Goal: Transaction & Acquisition: Register for event/course

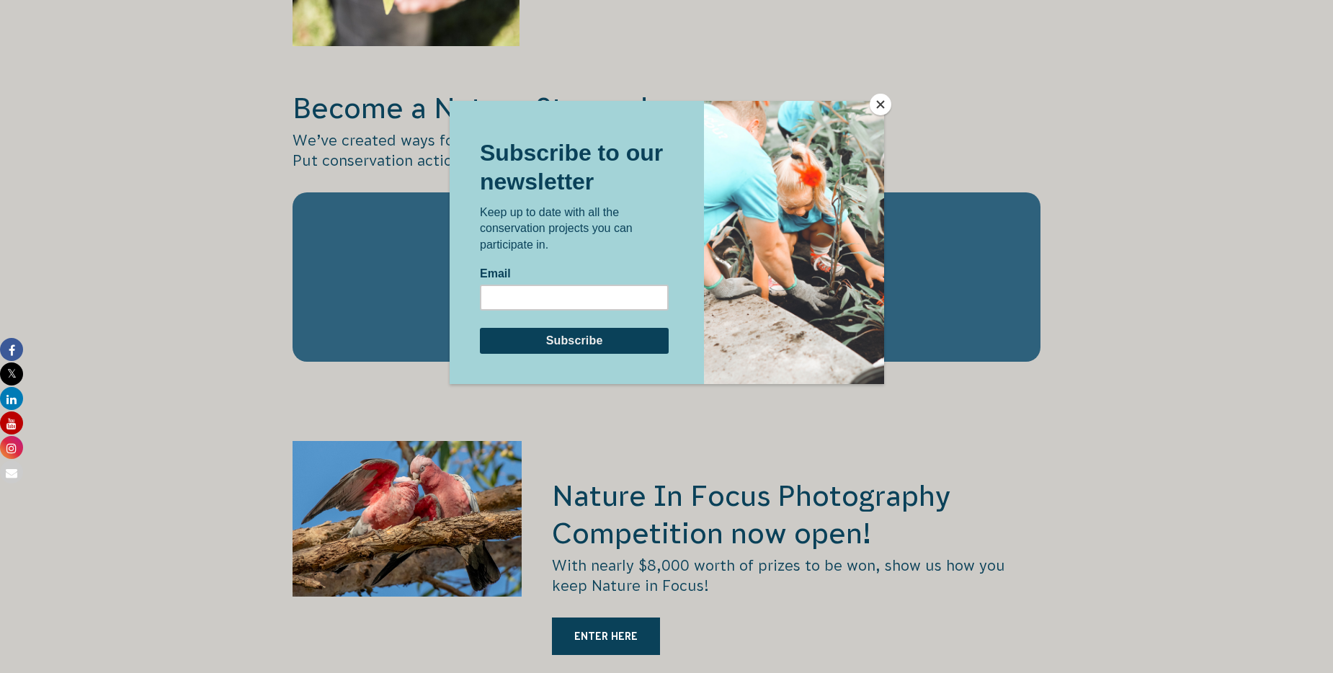
scroll to position [2210, 0]
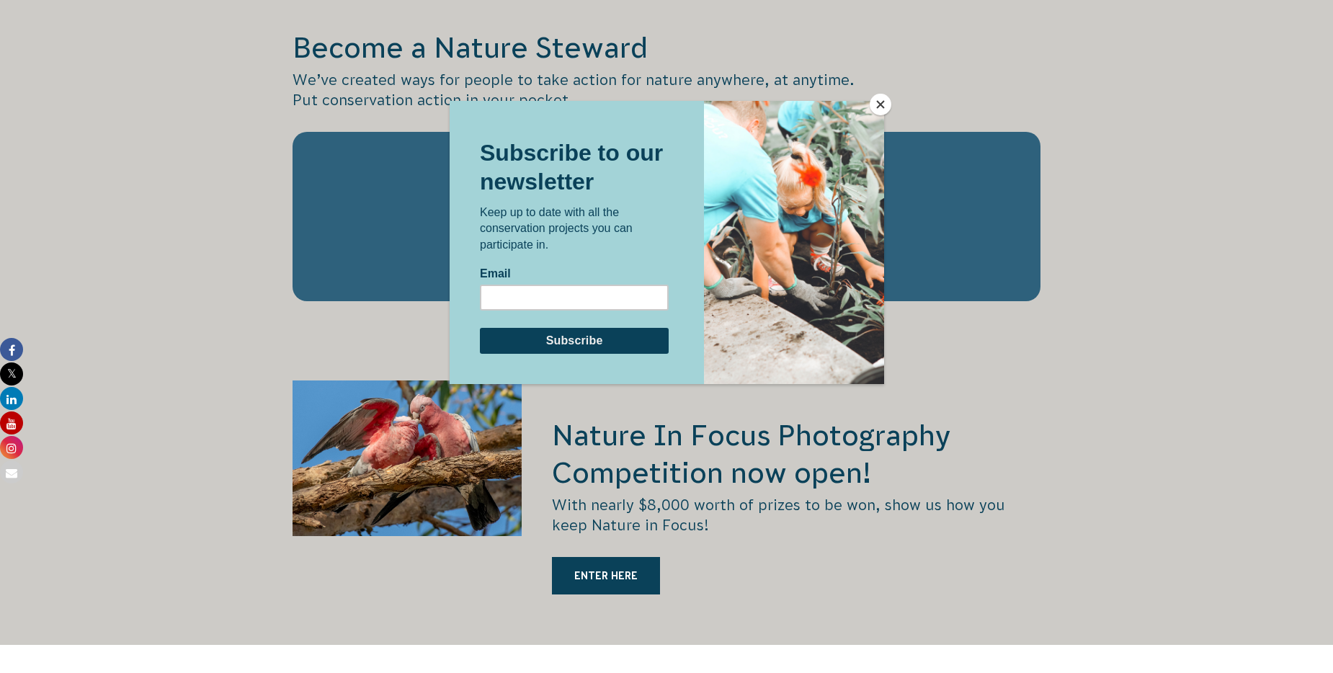
click at [880, 104] on button "Close" at bounding box center [881, 105] width 22 height 22
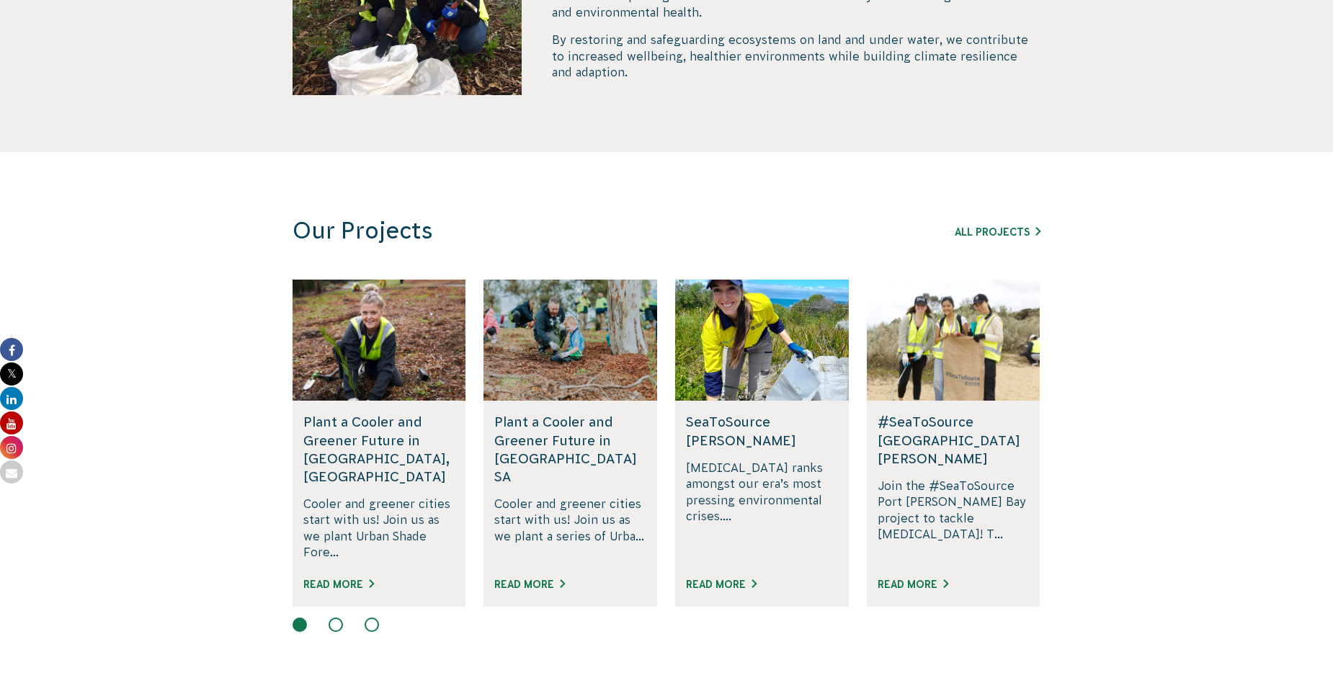
scroll to position [0, 0]
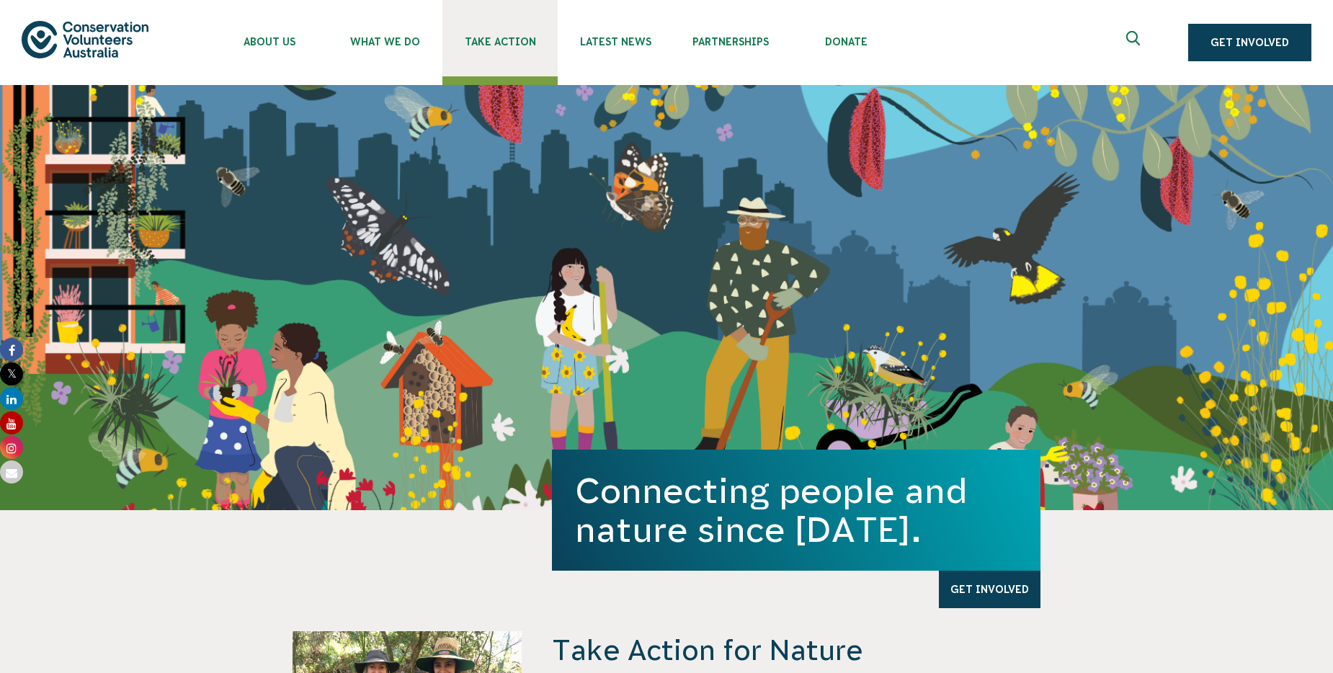
click at [501, 39] on span "Take Action" at bounding box center [499, 42] width 115 height 12
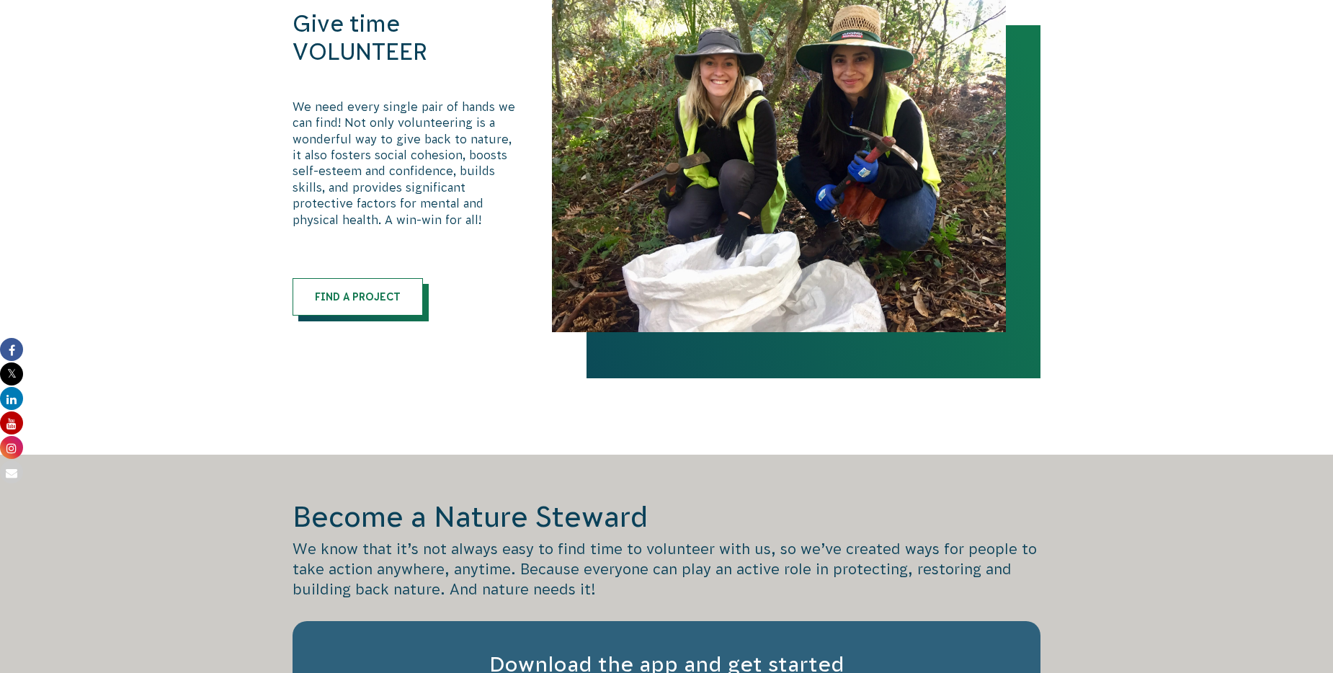
scroll to position [787, 0]
click at [362, 287] on link "Find a Project" at bounding box center [358, 295] width 130 height 37
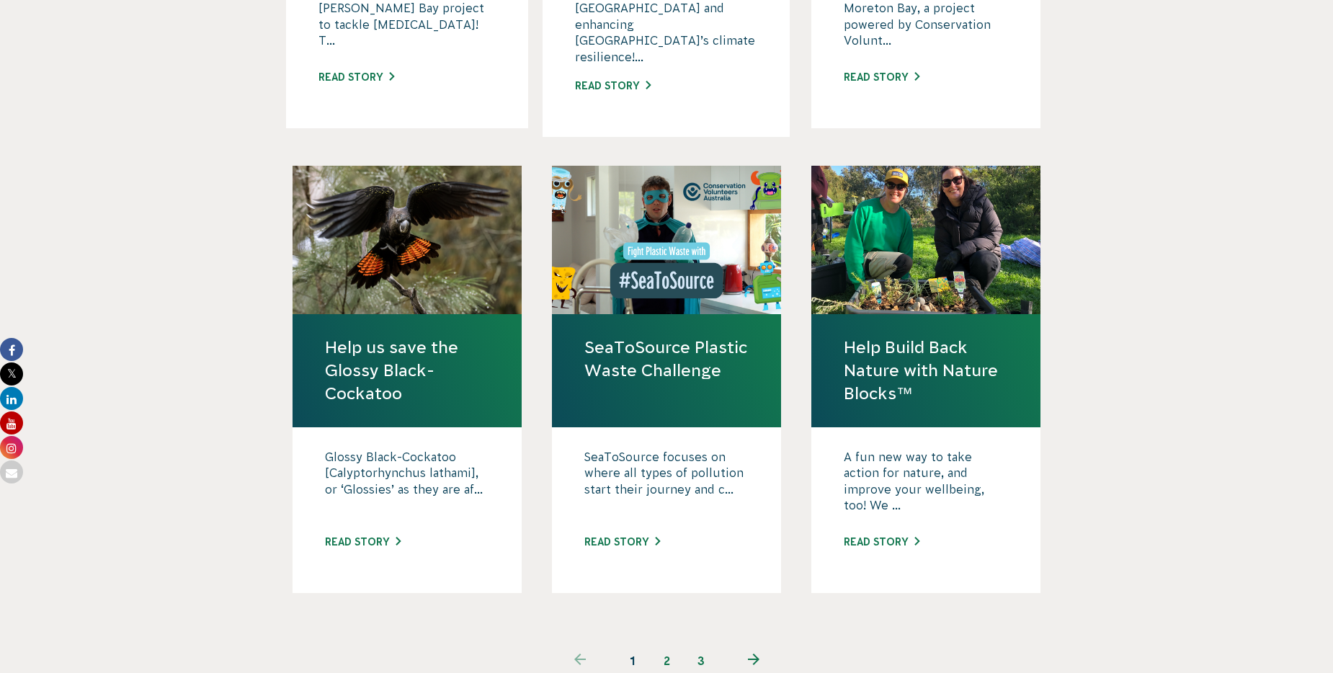
scroll to position [1231, 0]
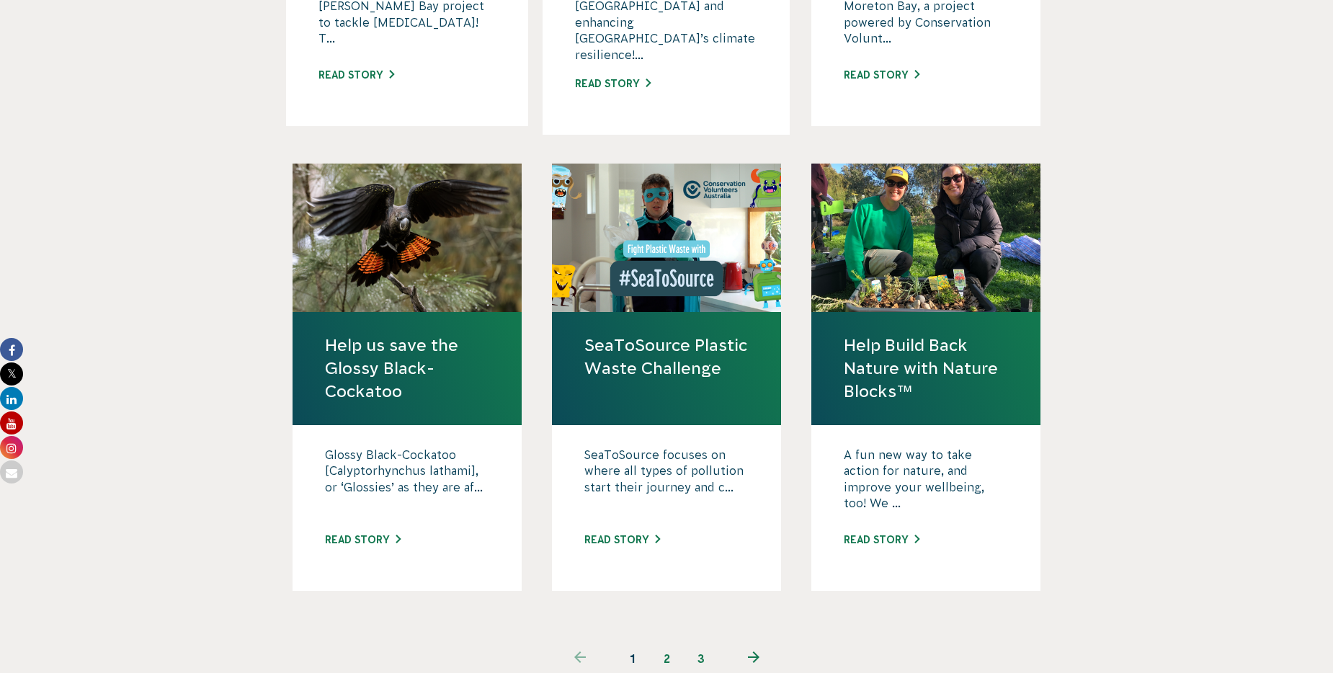
click at [759, 651] on icon "Next page" at bounding box center [754, 657] width 12 height 12
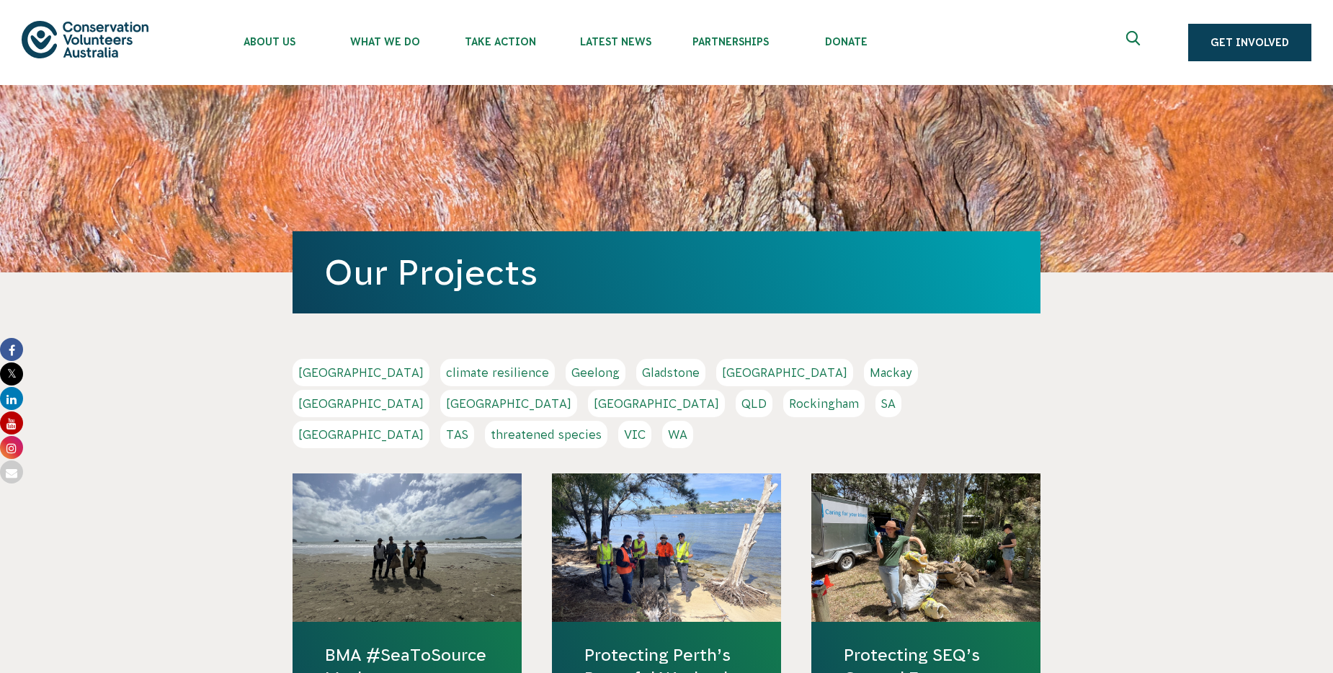
click at [651, 421] on link "VIC" at bounding box center [634, 434] width 33 height 27
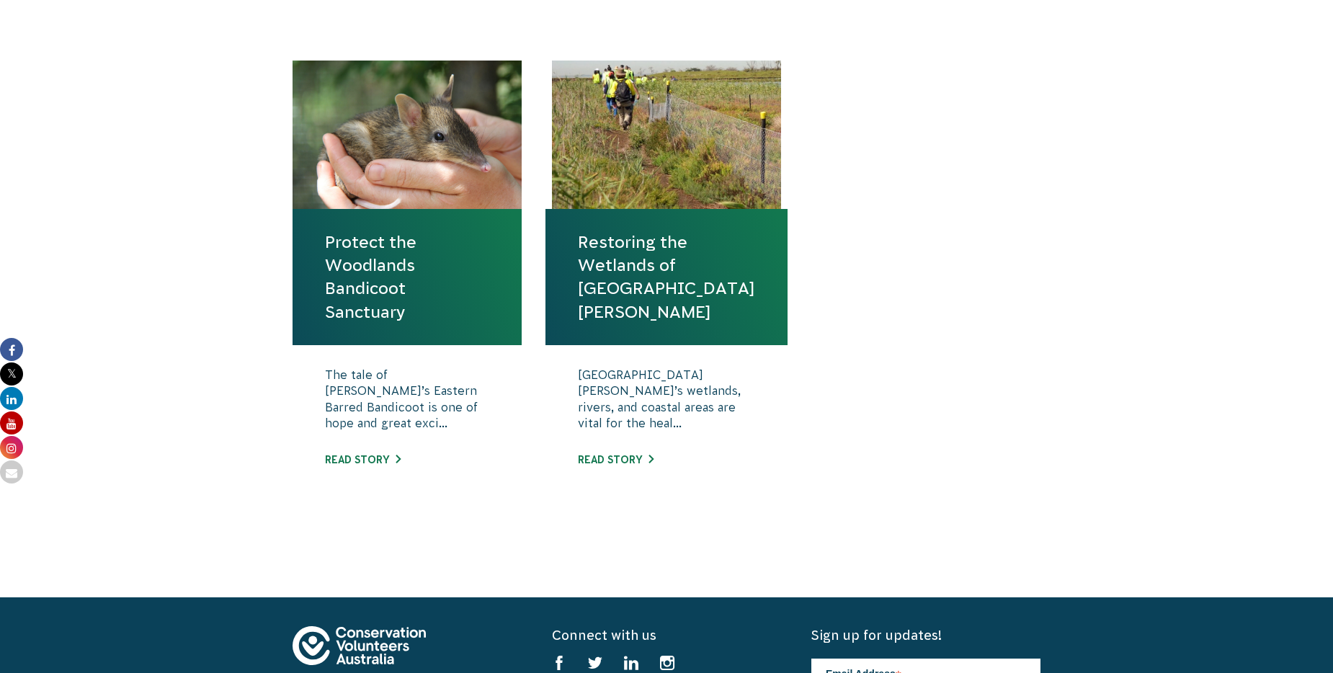
scroll to position [492, 0]
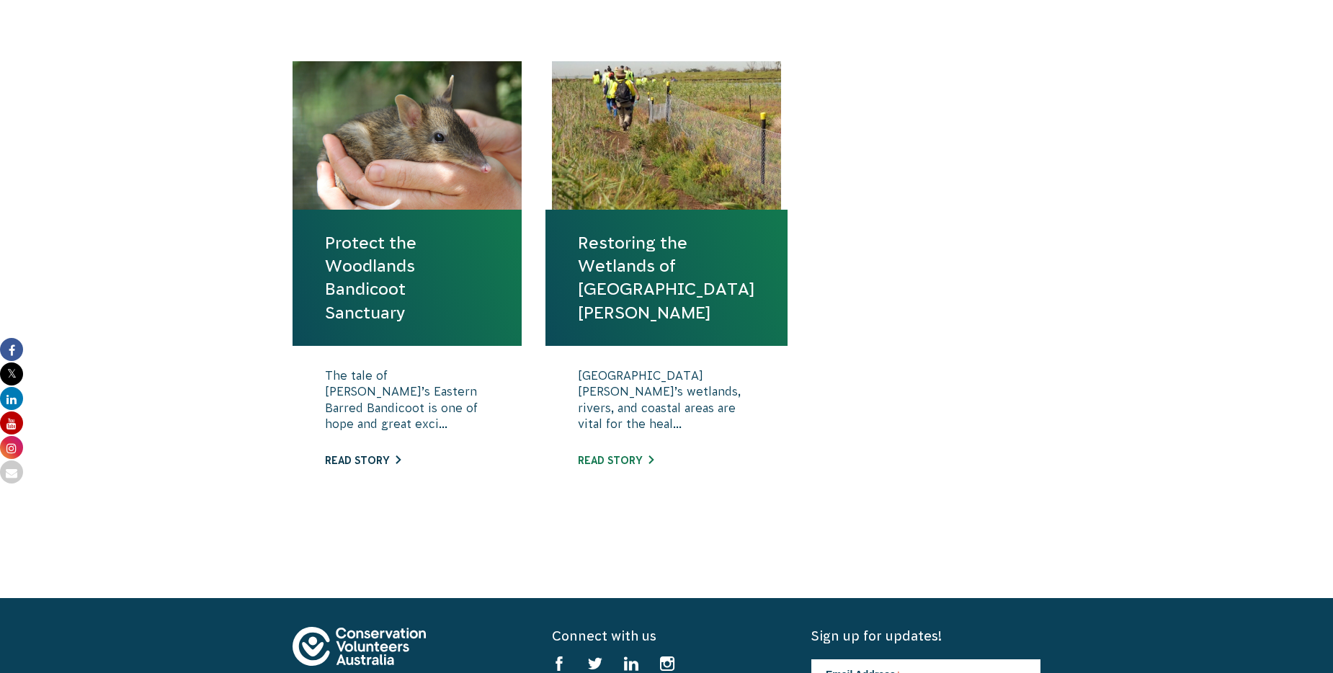
click at [374, 460] on link "Read story" at bounding box center [363, 461] width 76 height 12
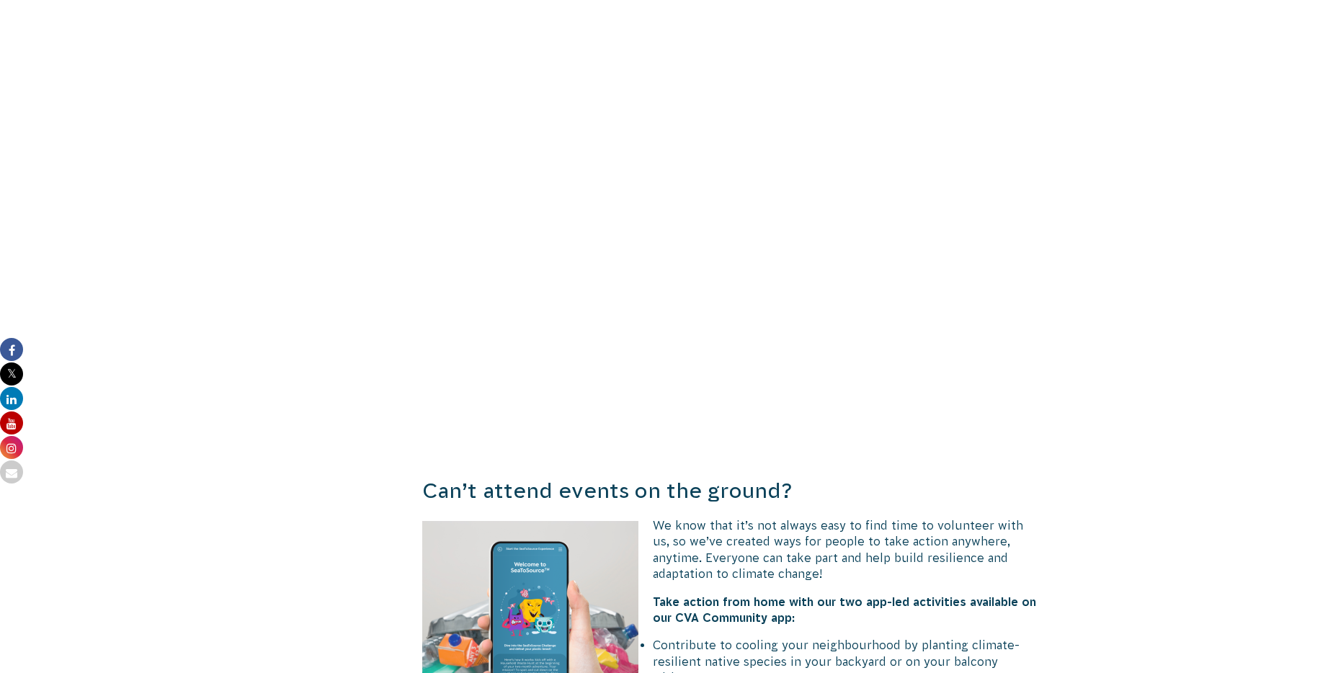
scroll to position [2994, 0]
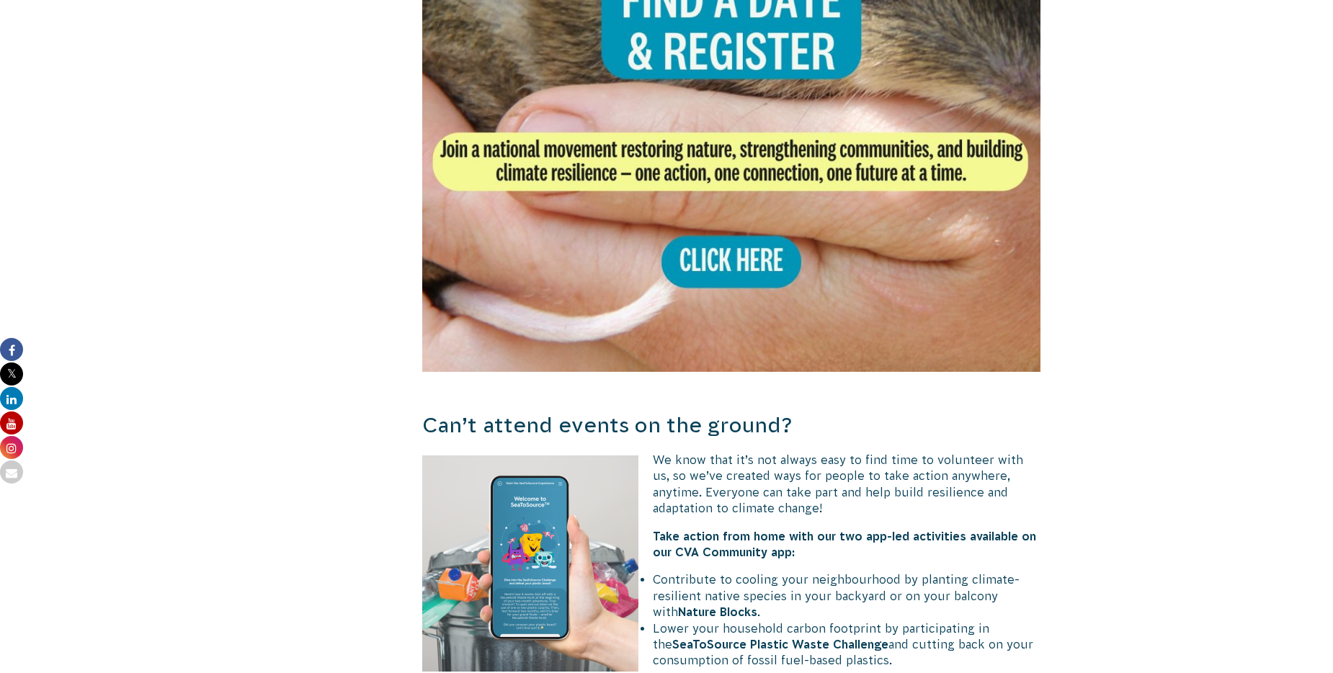
click at [733, 263] on img at bounding box center [731, 63] width 618 height 618
